Goal: Check status: Check status

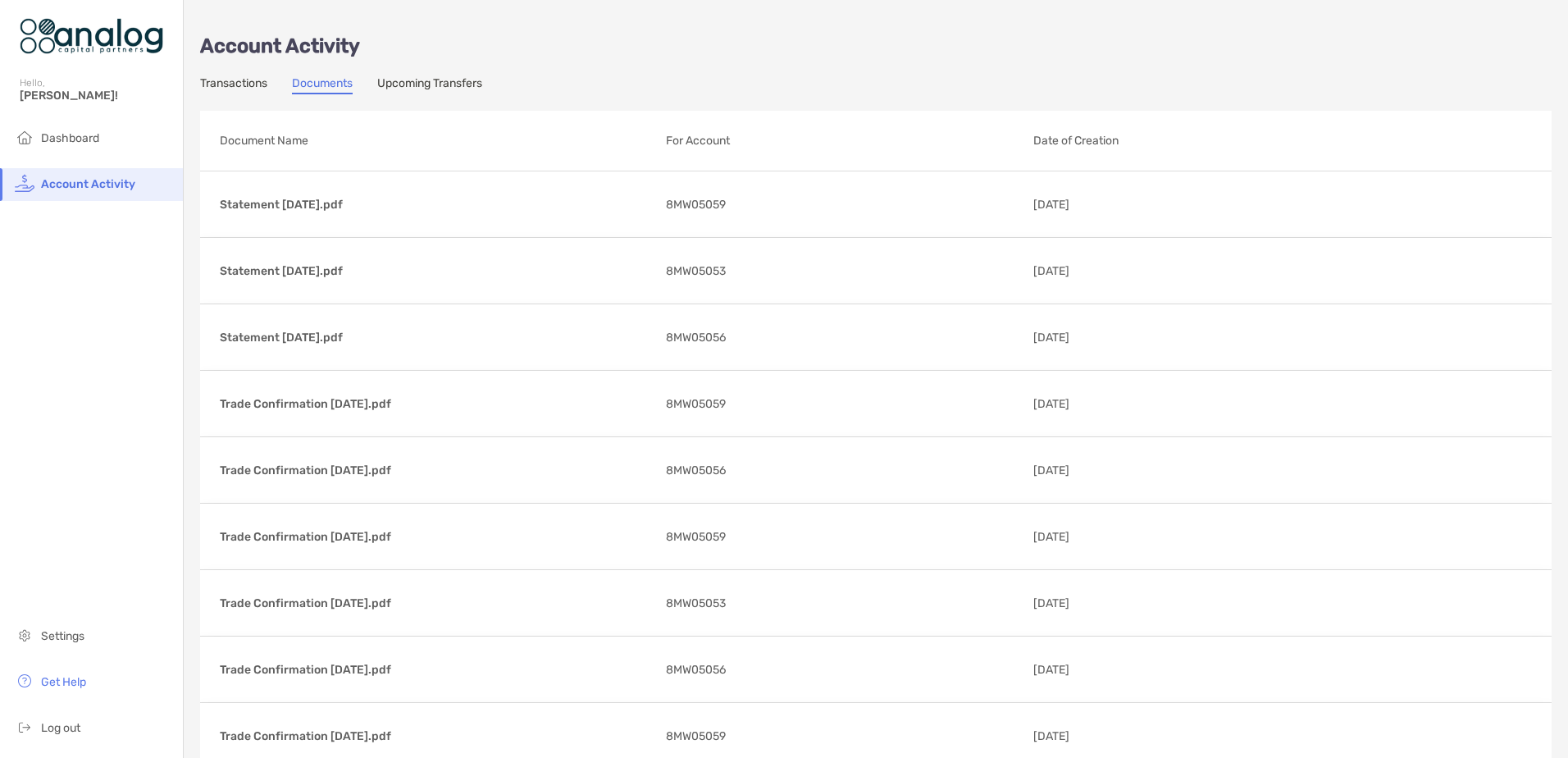
click at [240, 89] on link "Transactions" at bounding box center [233, 85] width 67 height 18
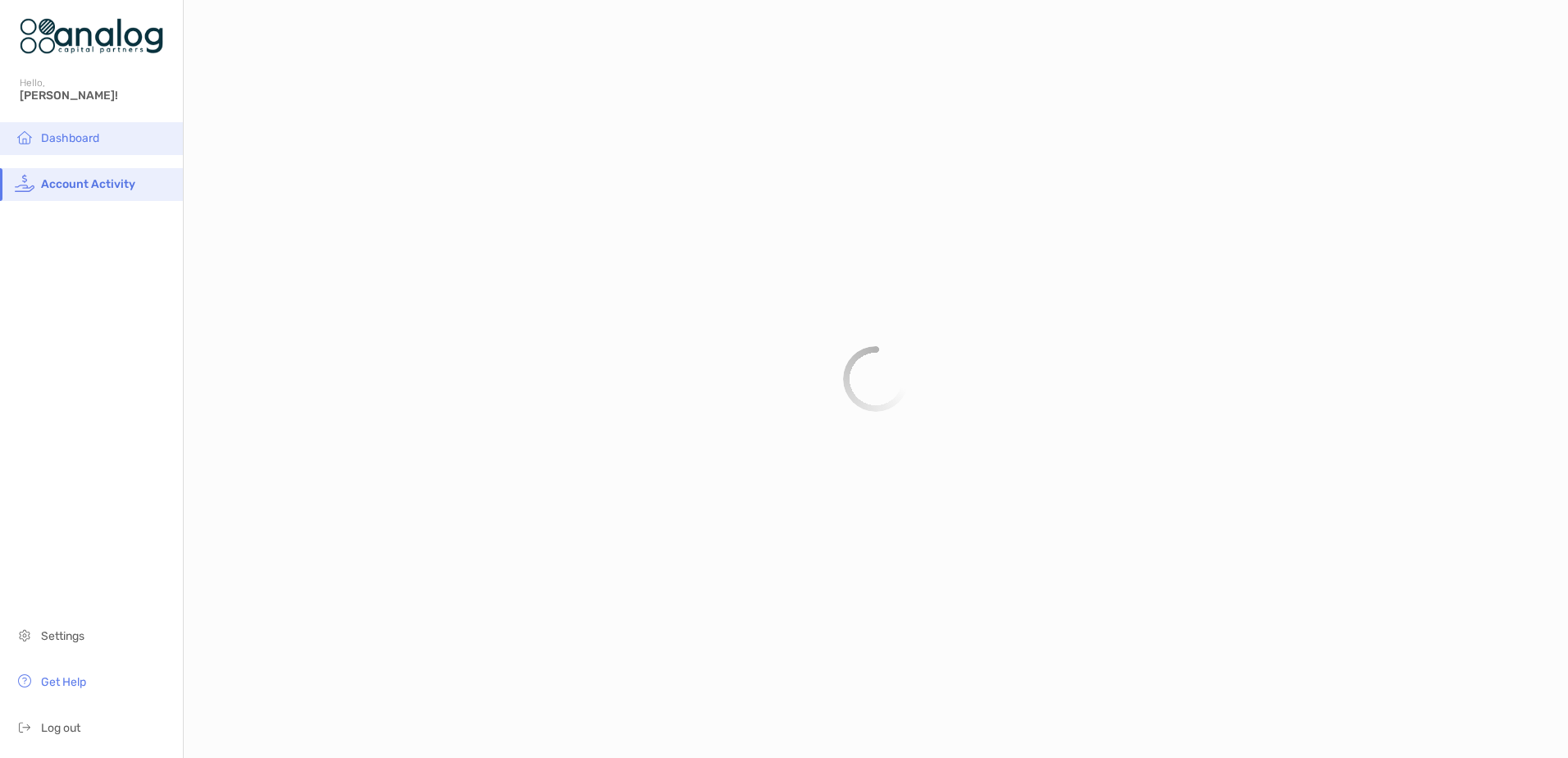
click at [73, 146] on li "Dashboard" at bounding box center [91, 139] width 183 height 33
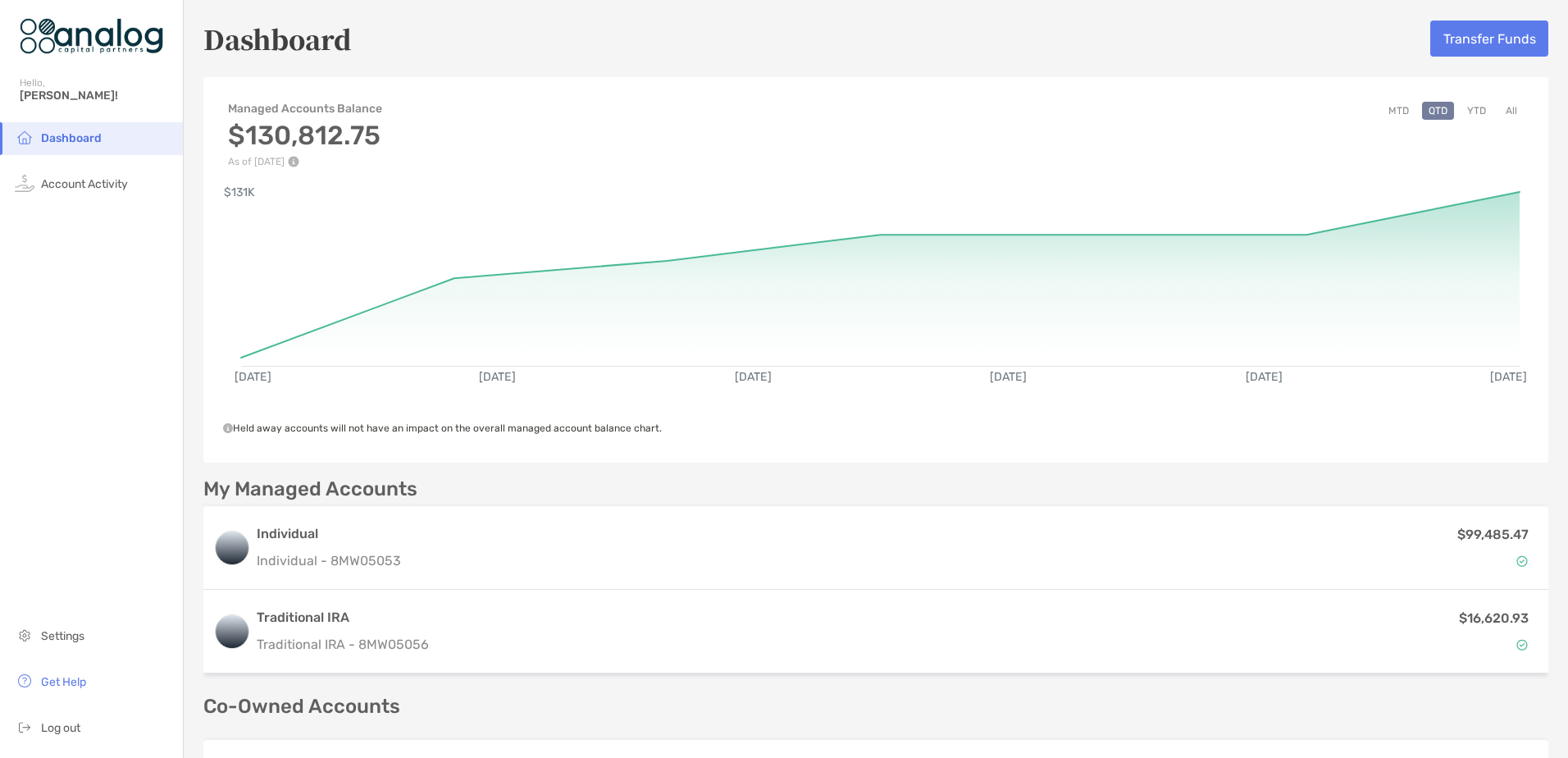
click at [1465, 115] on button "YTD" at bounding box center [1476, 111] width 32 height 18
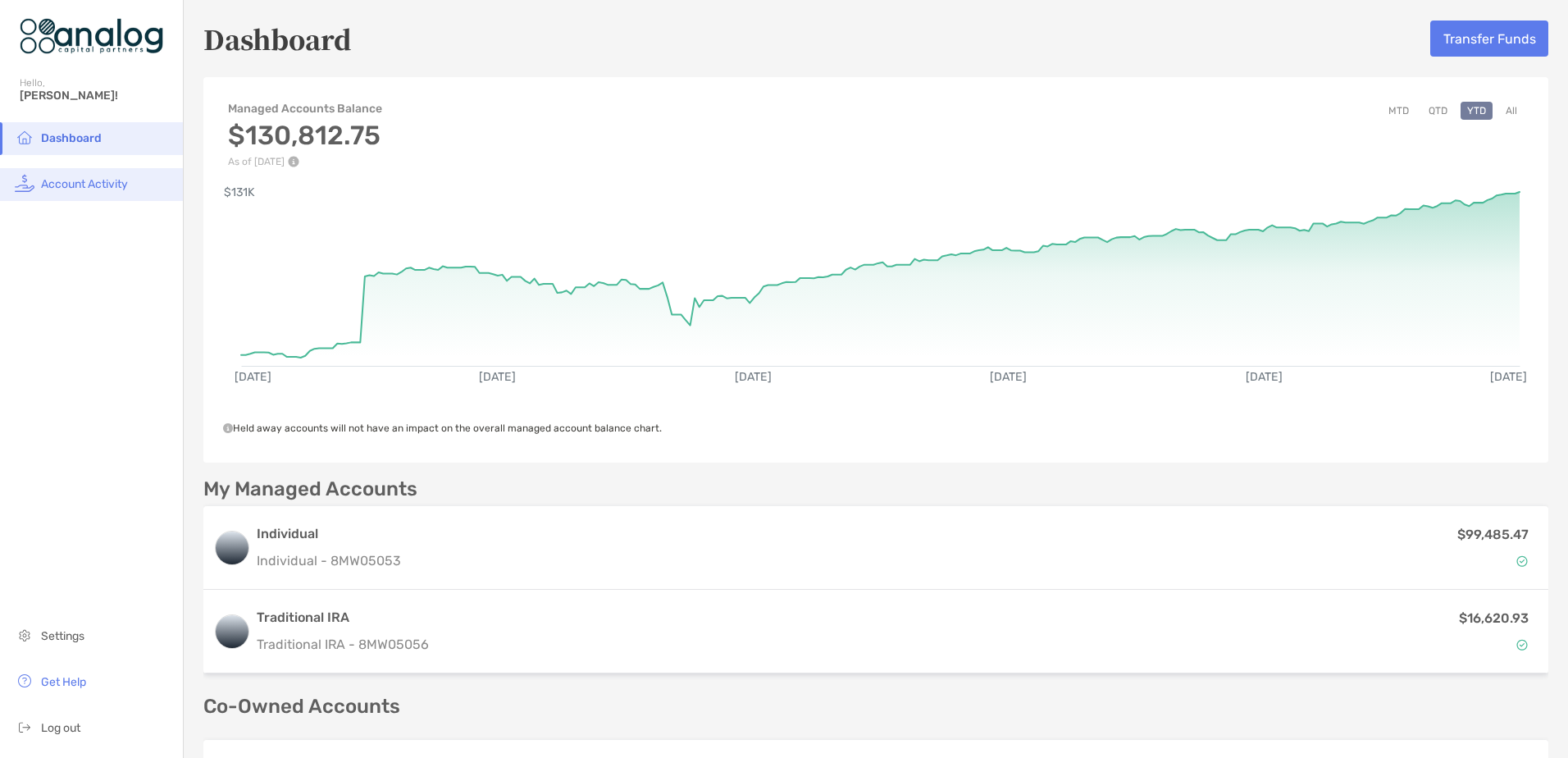
click at [61, 176] on li "Account Activity" at bounding box center [91, 184] width 183 height 33
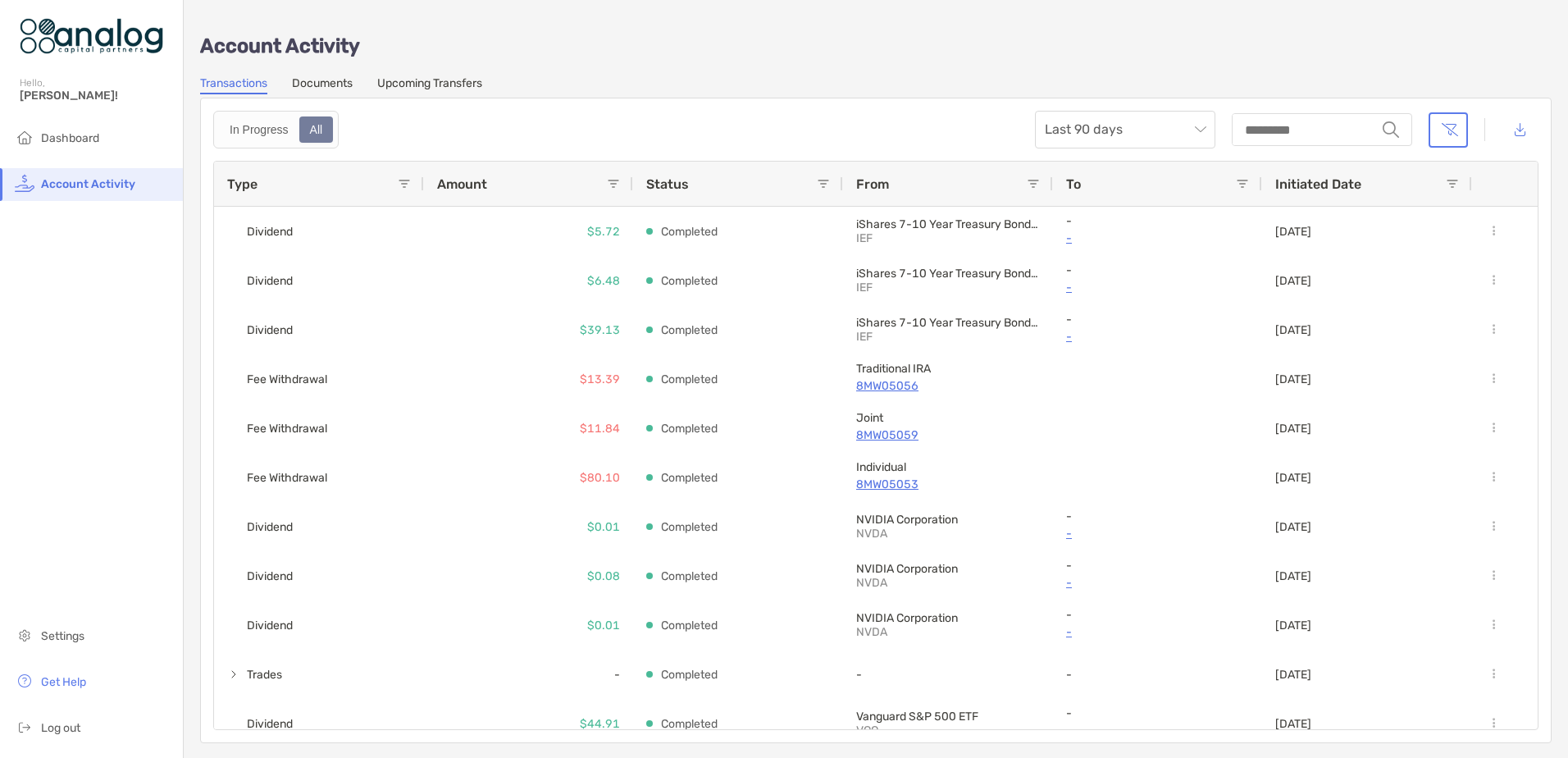
click at [338, 83] on link "Documents" at bounding box center [322, 85] width 61 height 18
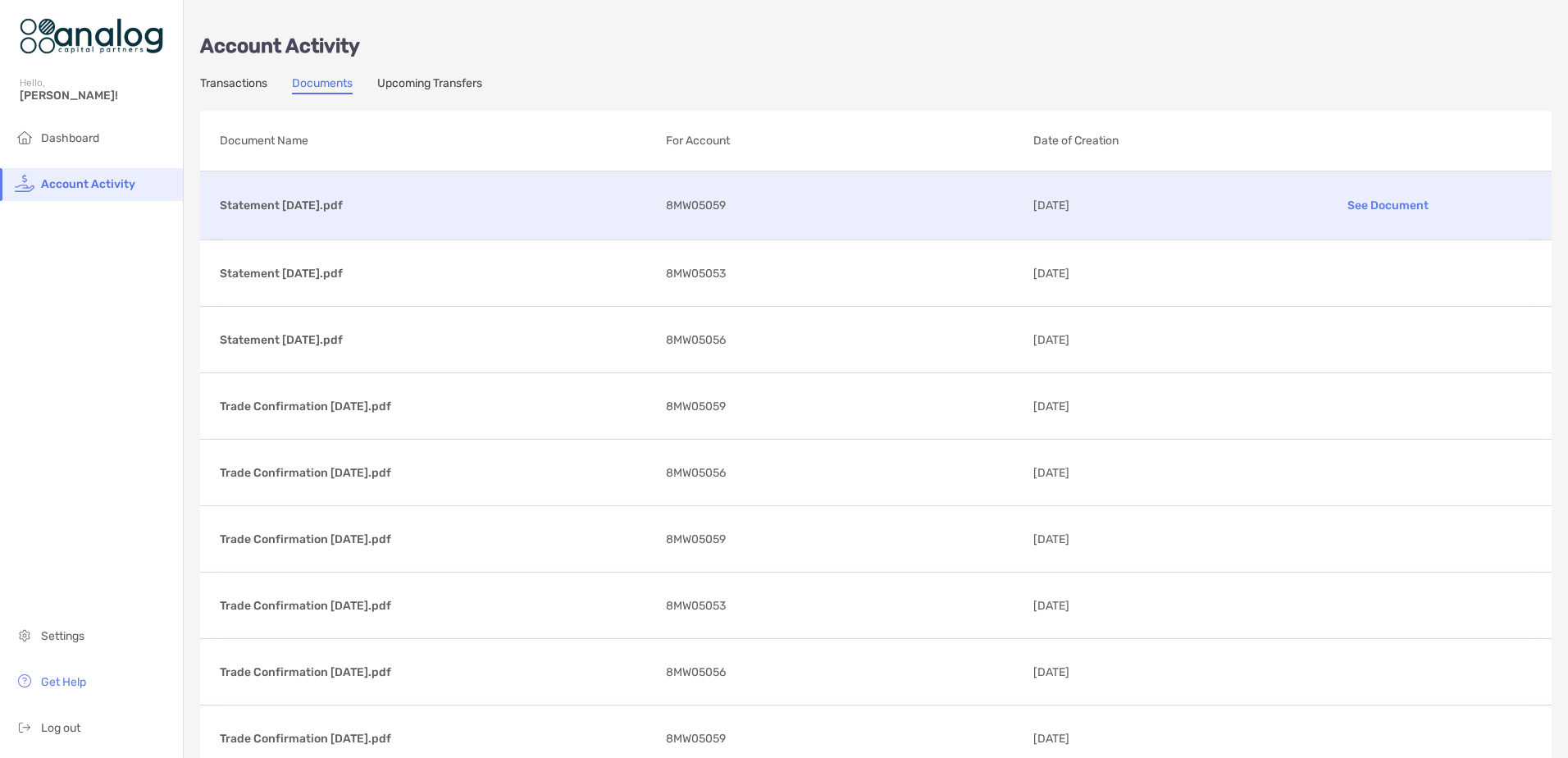
click at [326, 207] on p "Statement [DATE].pdf" at bounding box center [436, 206] width 433 height 20
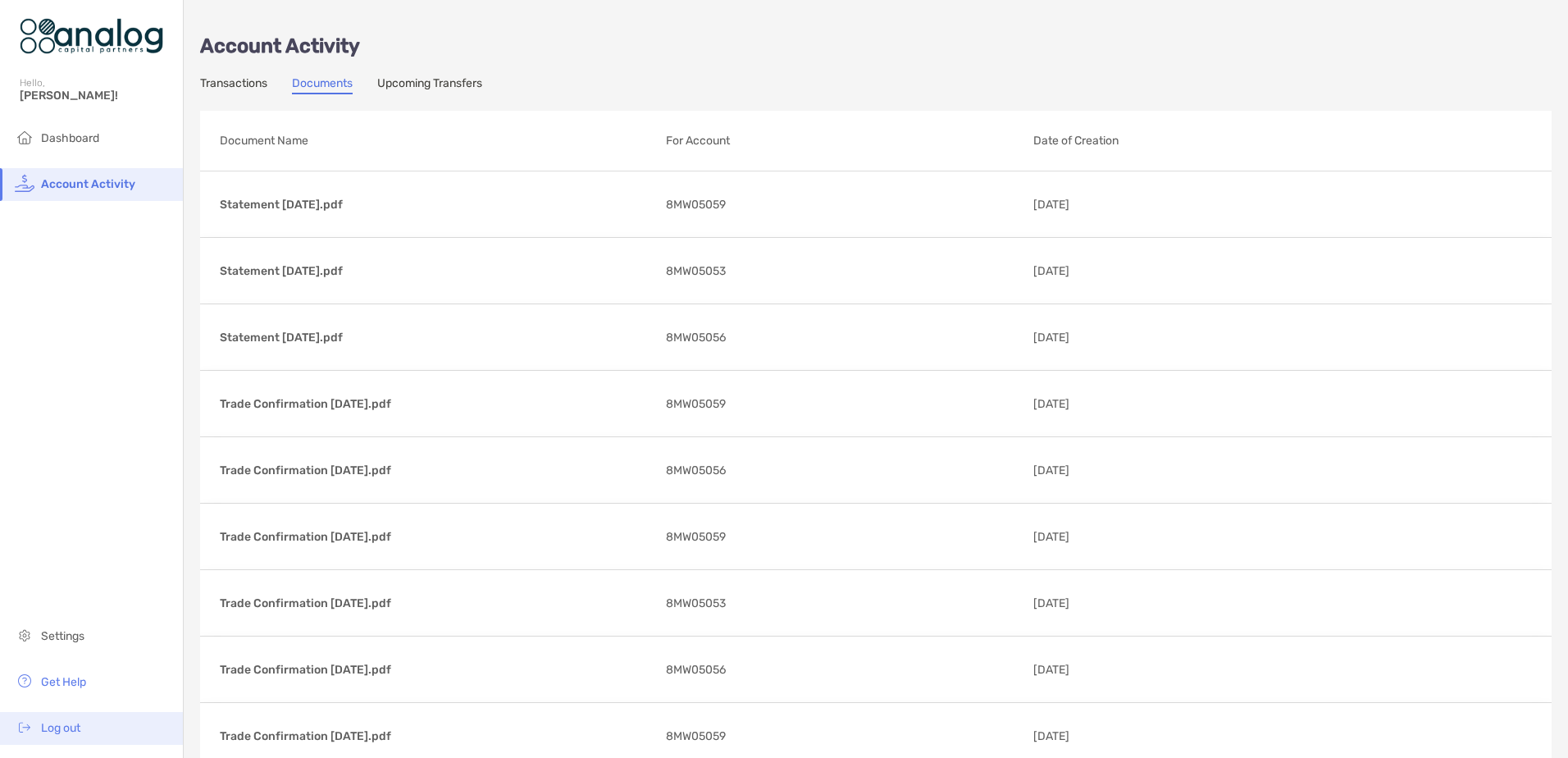
click at [65, 718] on li "Log out" at bounding box center [91, 729] width 183 height 33
